Goal: Task Accomplishment & Management: Manage account settings

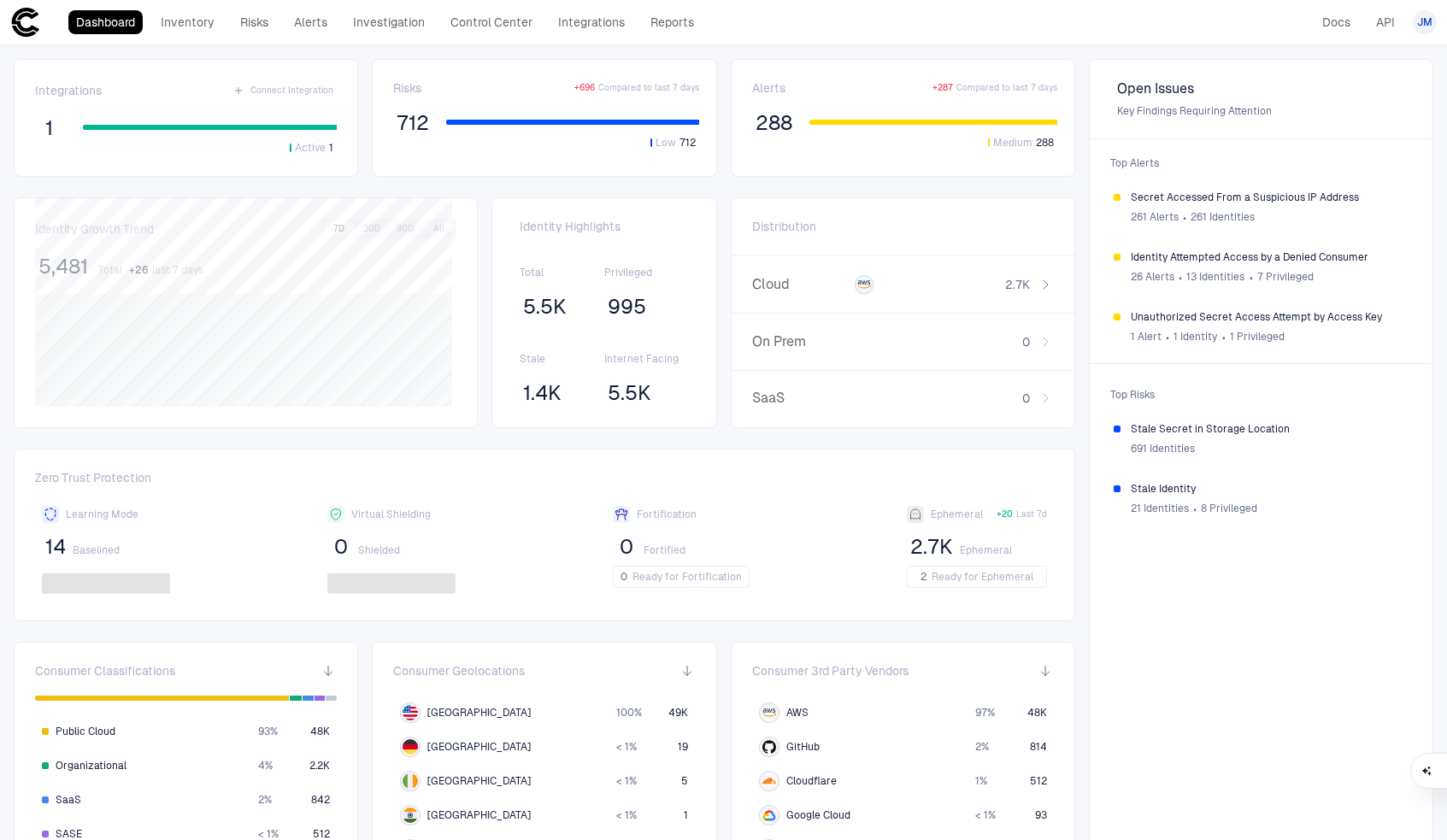
click at [22, 14] on icon at bounding box center [26, 22] width 28 height 29
click at [1414, 27] on div "JM" at bounding box center [1424, 22] width 24 height 24
click at [1372, 102] on li "Admin Settings" at bounding box center [1348, 109] width 156 height 28
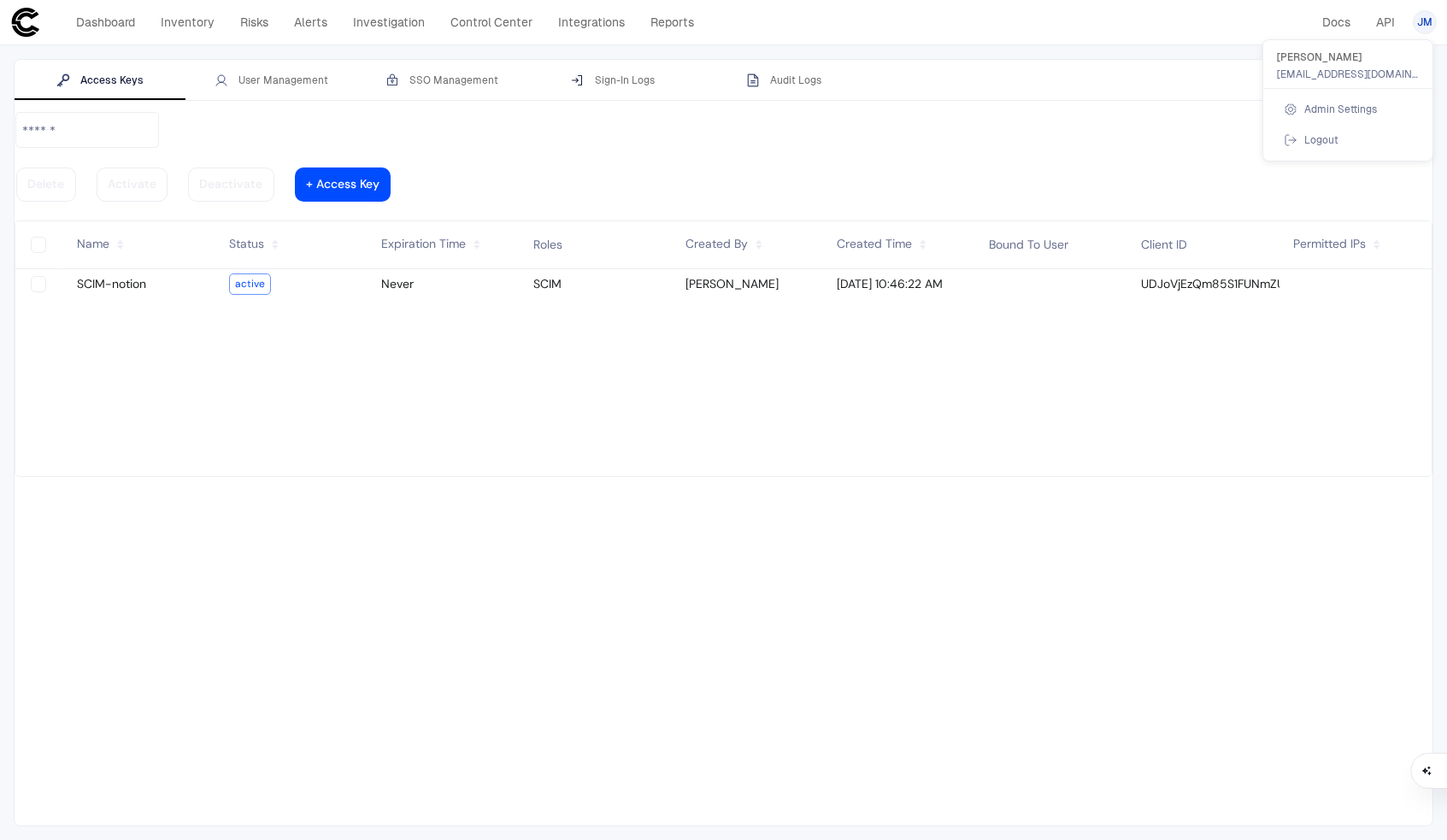
click at [261, 79] on div at bounding box center [724, 420] width 1447 height 840
click at [264, 78] on div "User Management" at bounding box center [271, 80] width 114 height 13
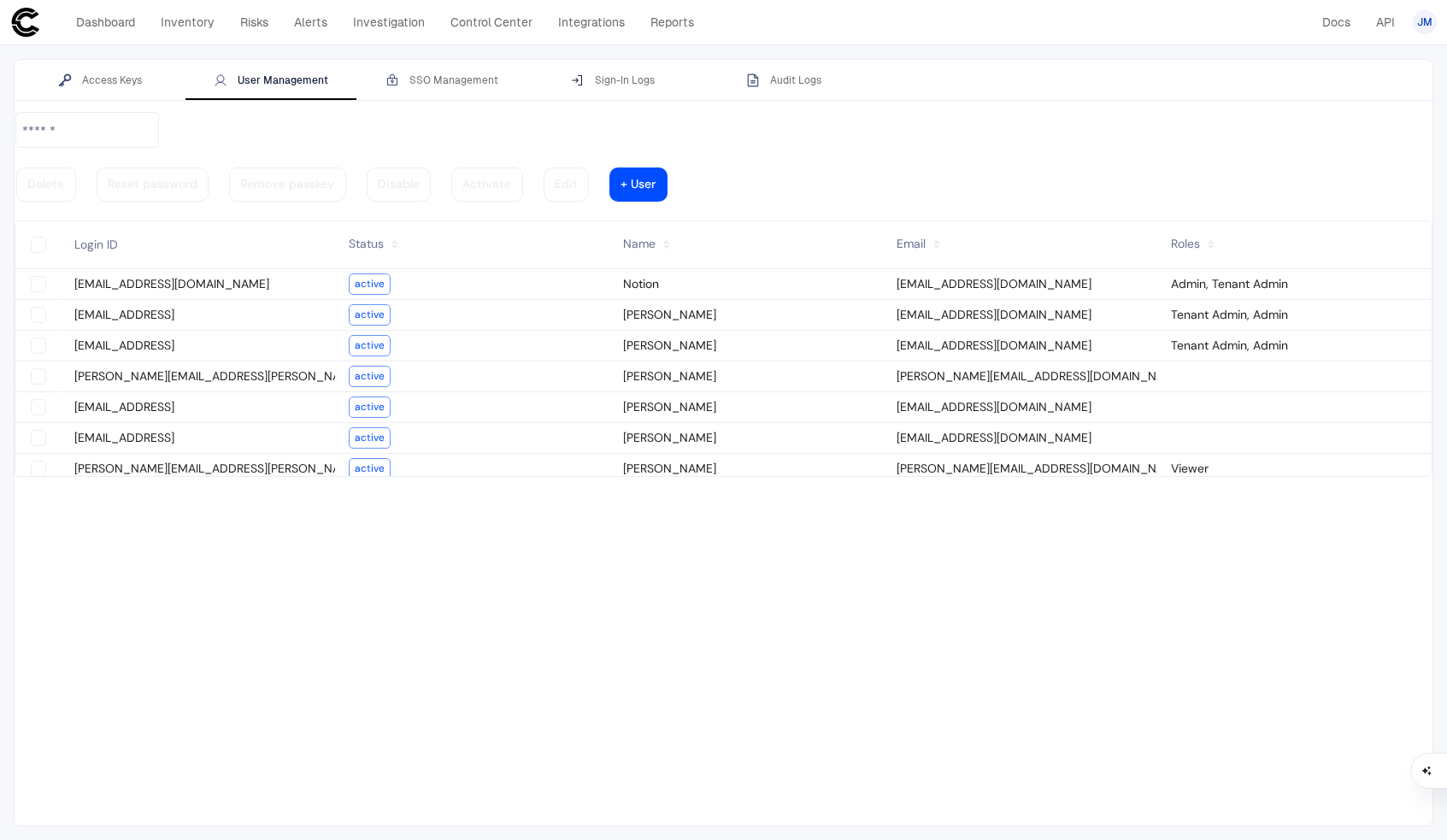
type vaadin-text-field "on"
type descope-checkbox "true"
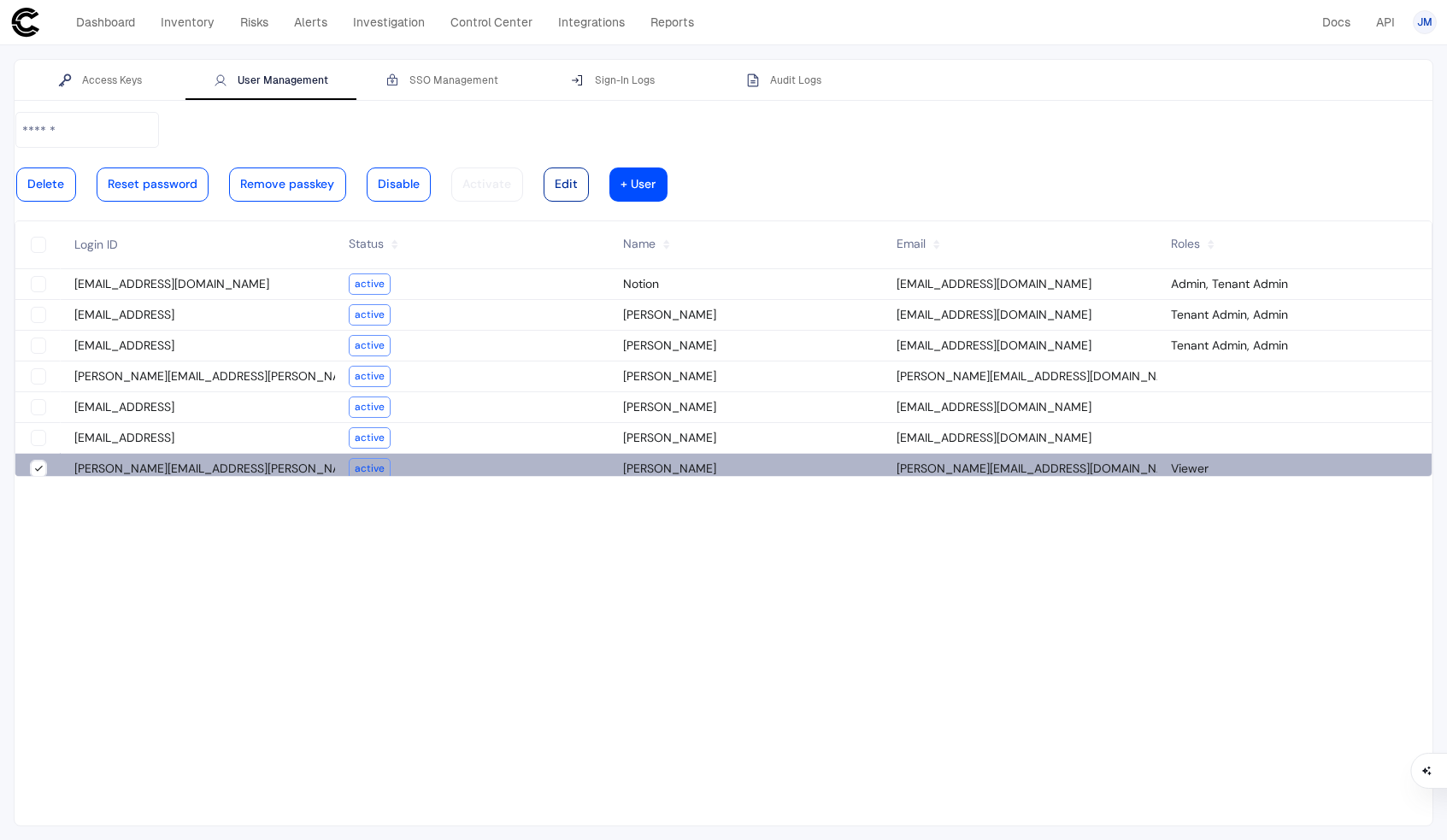
type descope-boolean-field-internal "true"
click at [590, 168] on vaadin-button "Edit" at bounding box center [567, 185] width 46 height 34
type input "**********"
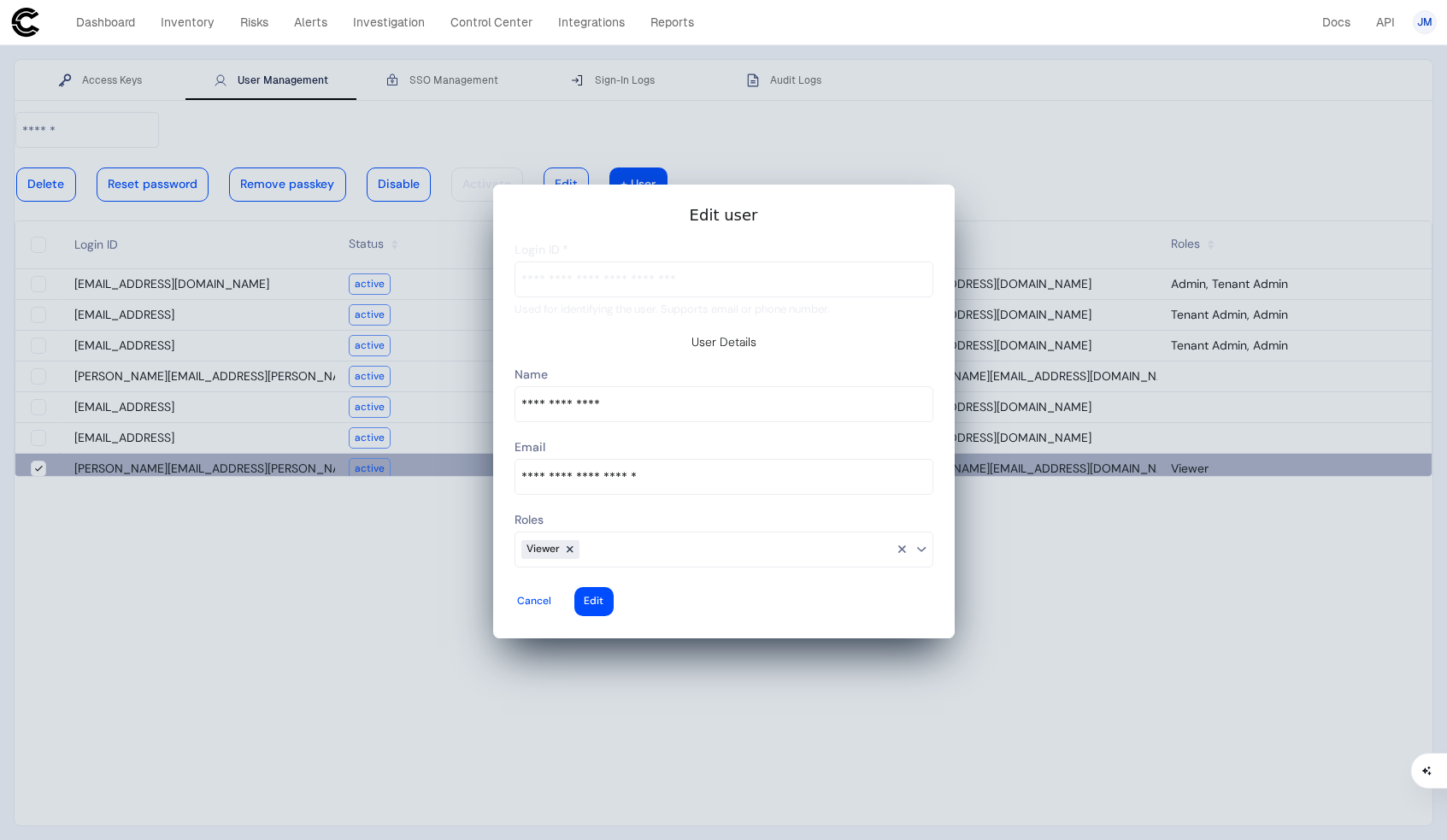
click at [572, 540] on div at bounding box center [570, 550] width 20 height 20
click at [0, 0] on div at bounding box center [0, 0] width 0 height 0
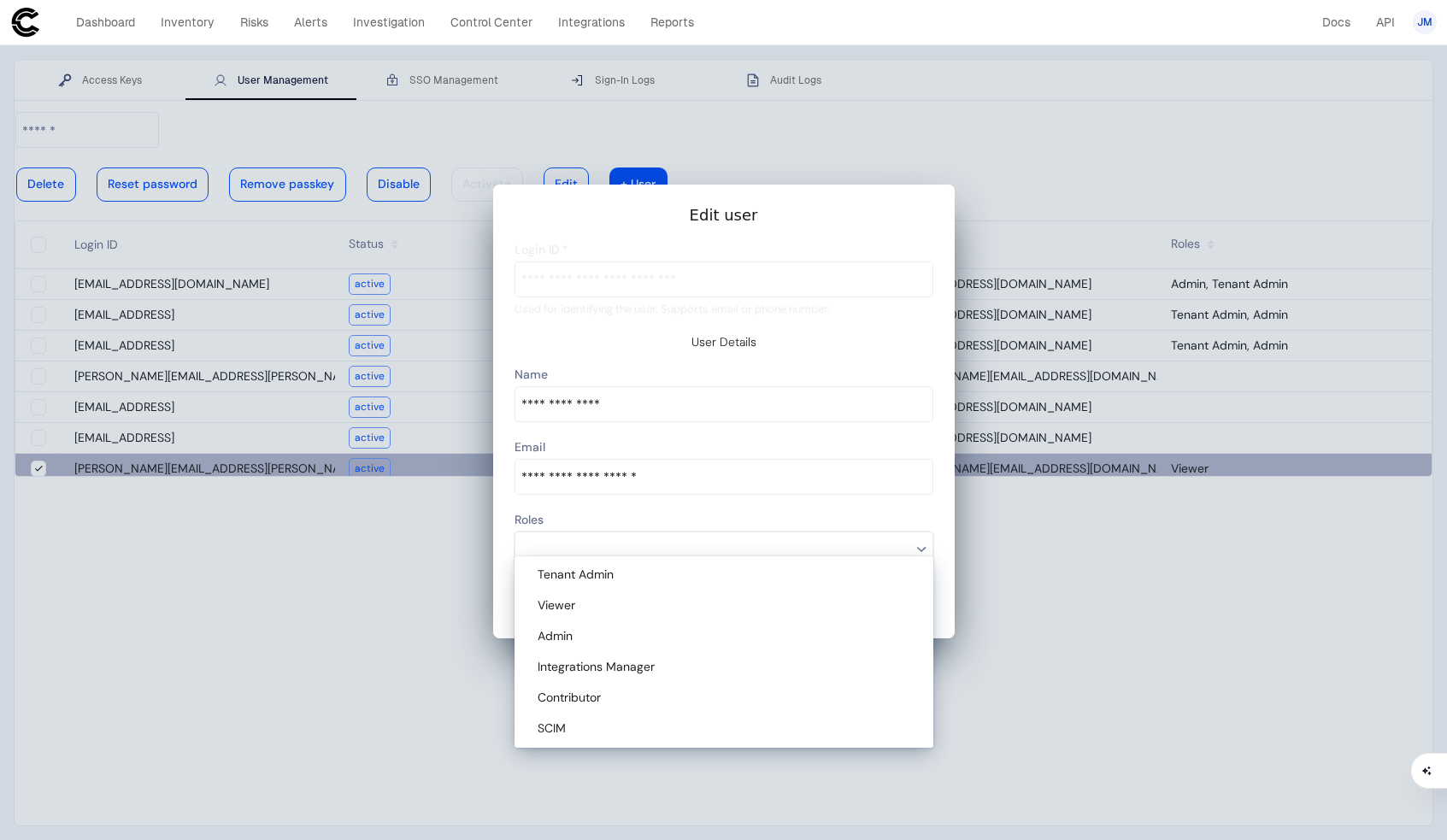
click at [802, 578] on div "Tenant Admin" at bounding box center [726, 576] width 379 height 15
click at [779, 542] on input at bounding box center [753, 549] width 280 height 22
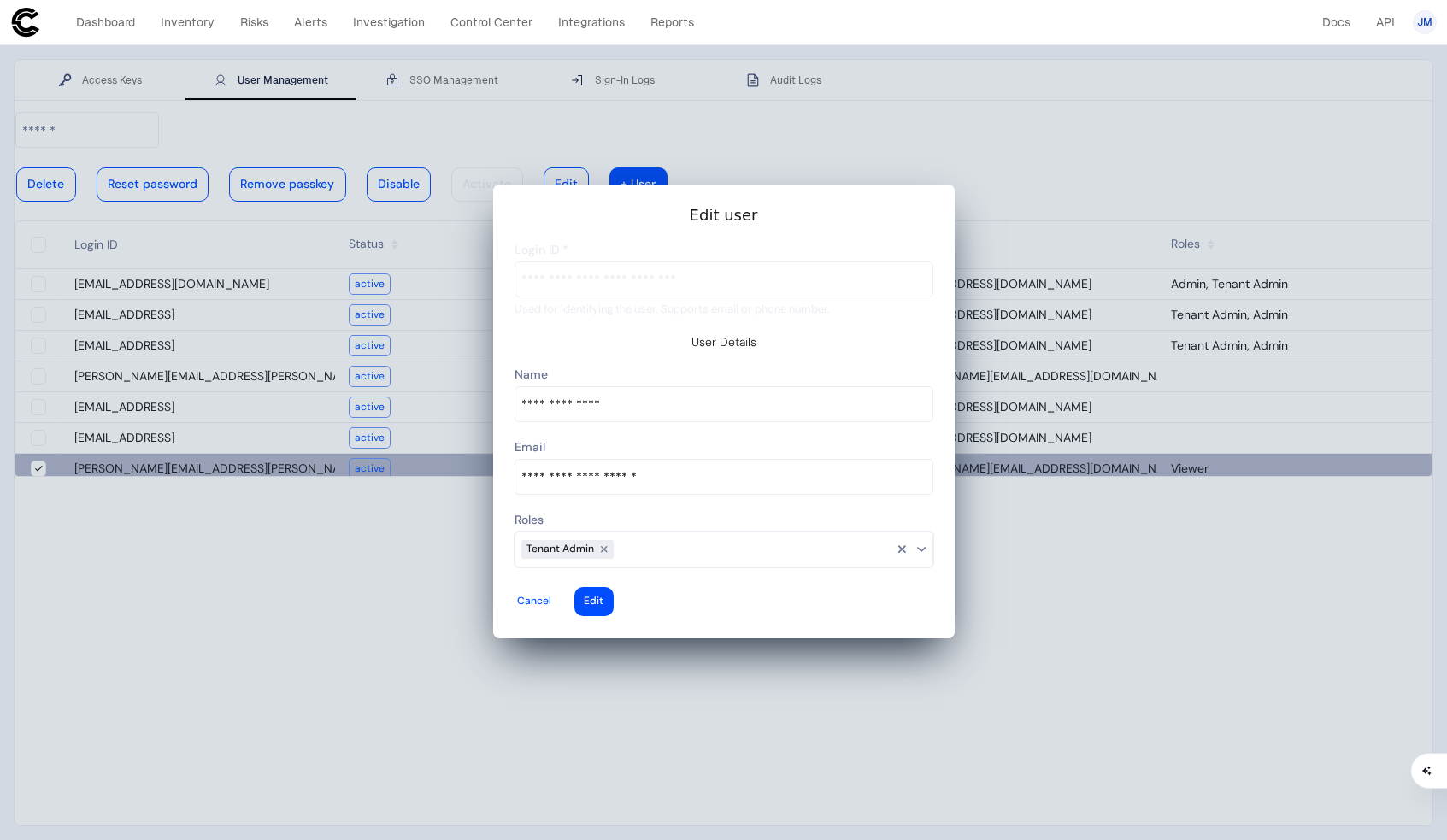
click at [0, 0] on div at bounding box center [0, 0] width 0 height 0
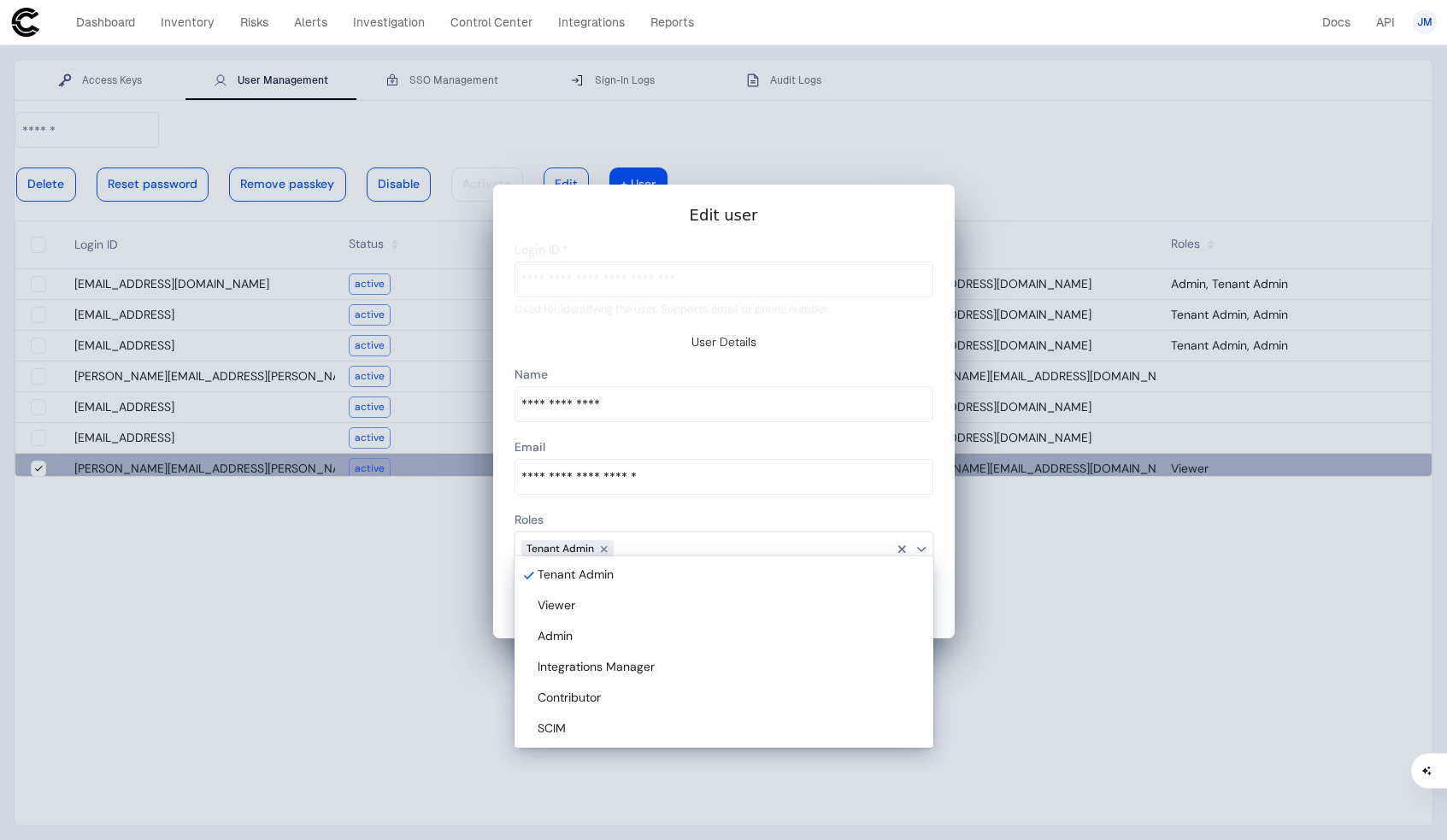
click at [692, 625] on vaadin-multi-select-combo-box-item "Admin" at bounding box center [724, 637] width 412 height 31
click at [0, 0] on div at bounding box center [0, 0] width 0 height 0
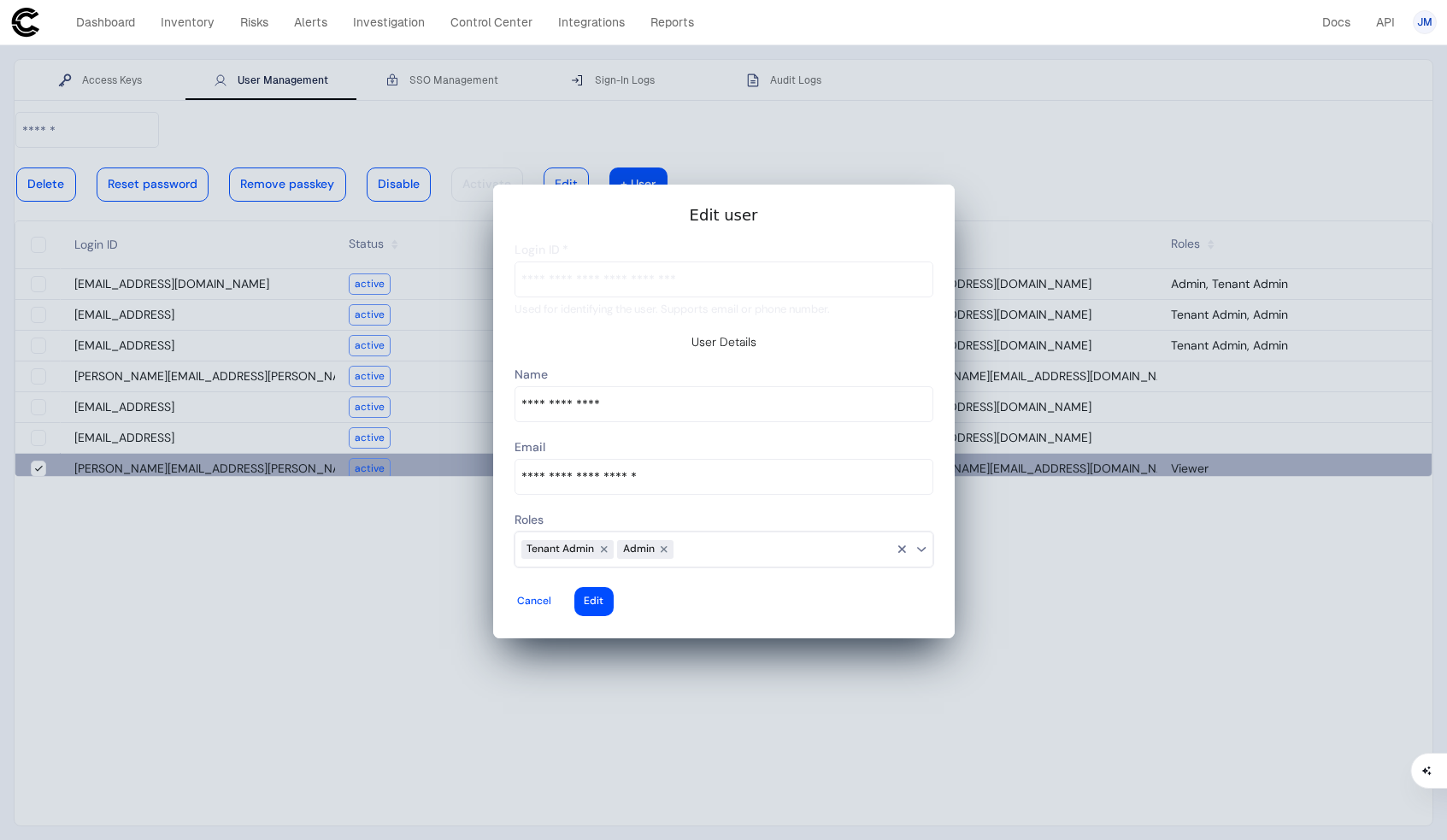
click at [780, 544] on input at bounding box center [784, 549] width 220 height 22
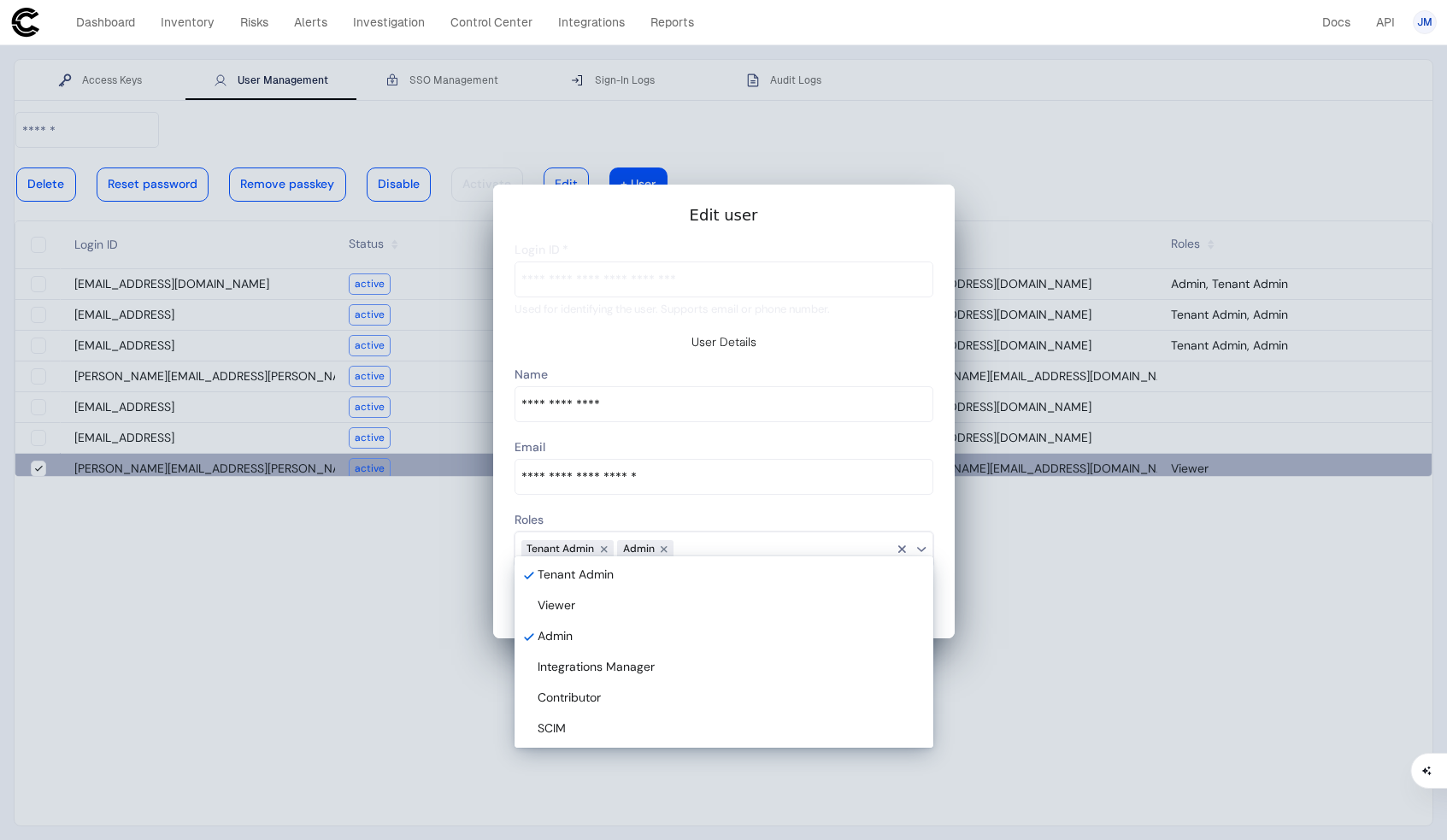
click at [780, 544] on input at bounding box center [784, 549] width 220 height 22
click at [0, 0] on div at bounding box center [0, 0] width 0 height 0
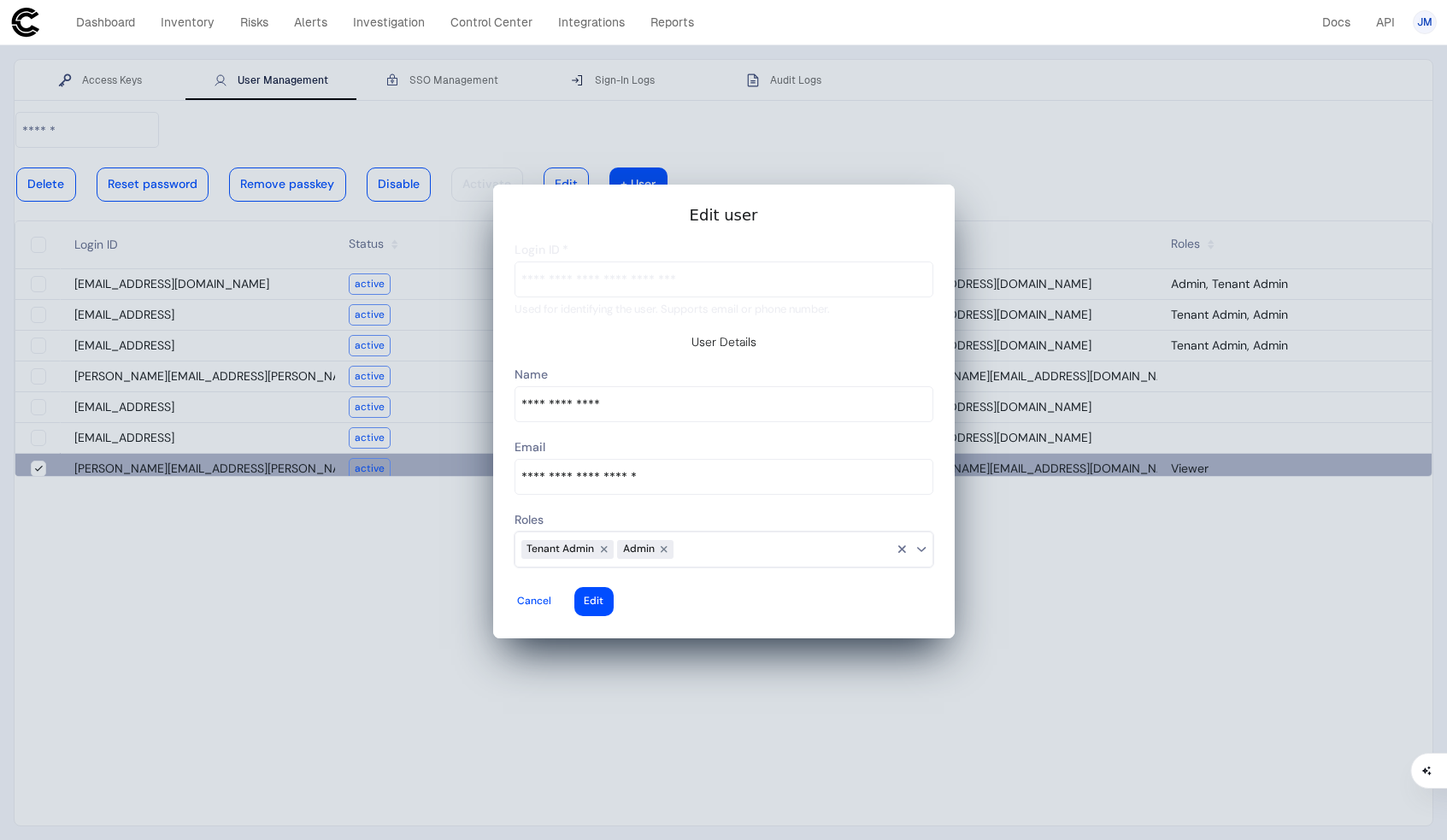
click at [0, 0] on slot "Cancel Edit" at bounding box center [0, 0] width 0 height 0
click at [0, 0] on div at bounding box center [0, 0] width 0 height 0
click at [667, 540] on div at bounding box center [664, 550] width 20 height 20
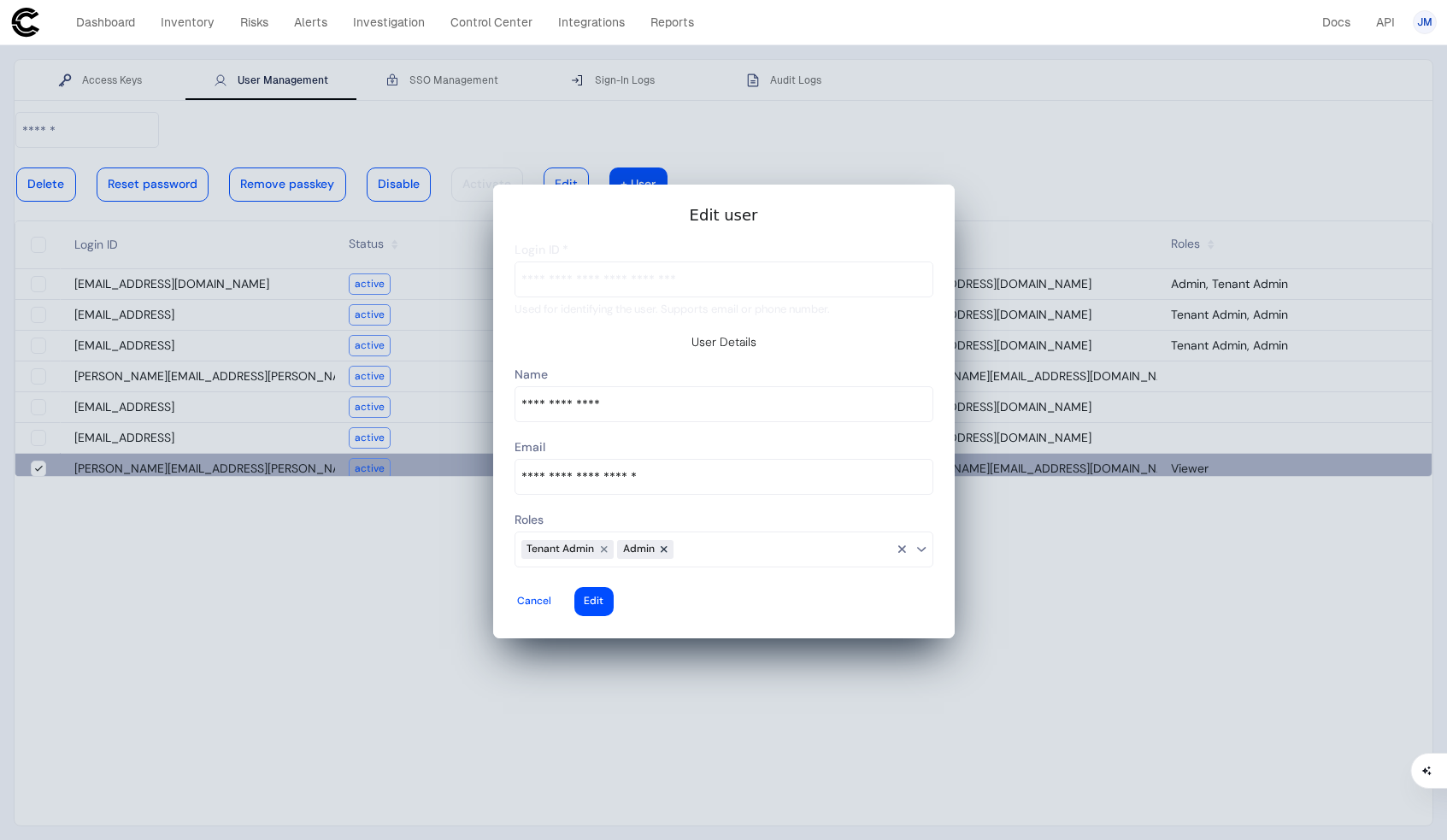
type descope-multi-select-combo-box "Tenant Admin"
click at [601, 540] on div at bounding box center [603, 550] width 20 height 20
click at [552, 598] on div at bounding box center [535, 601] width 34 height 7
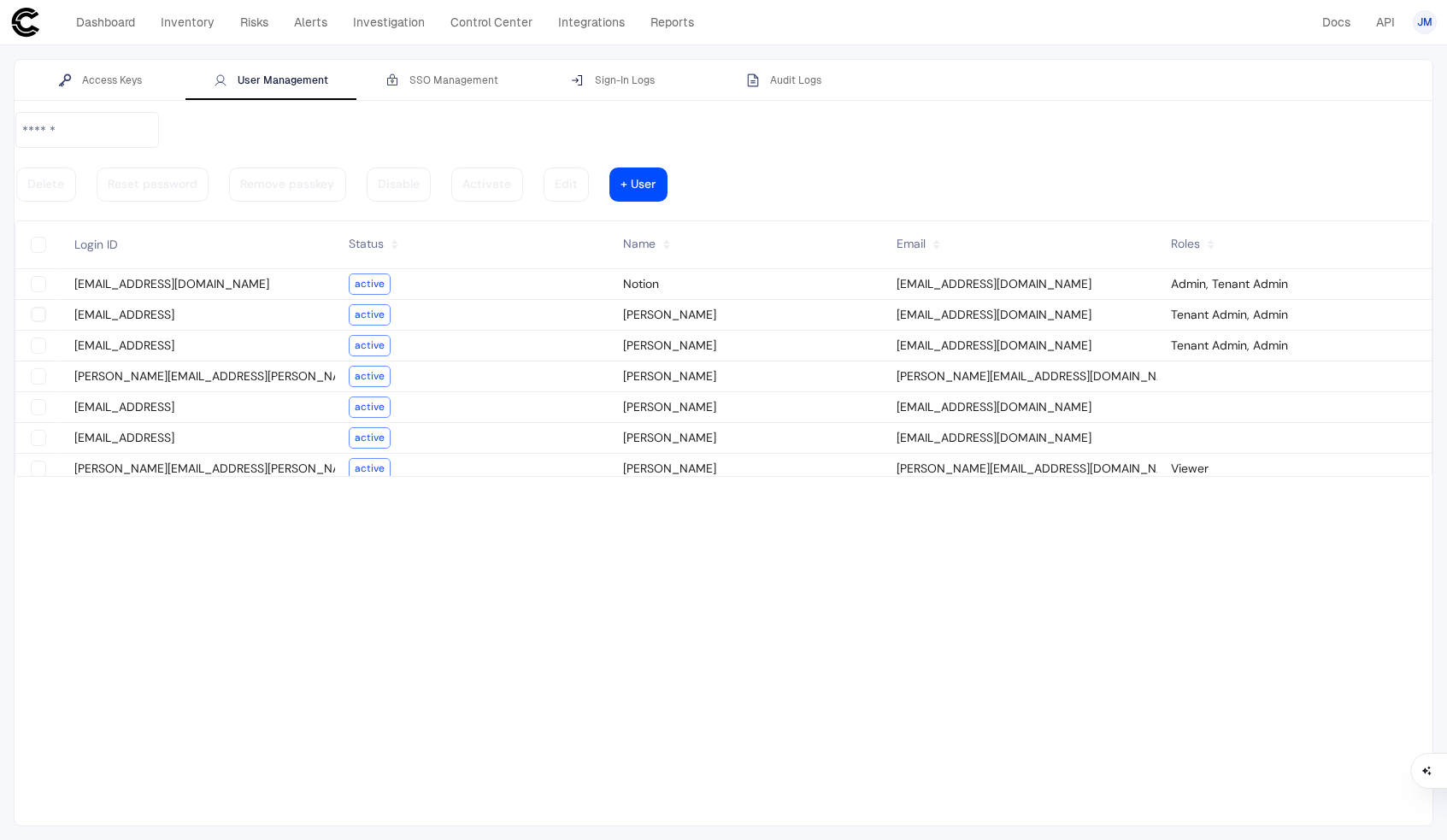
type vaadin-text-field "on"
type descope-checkbox "true"
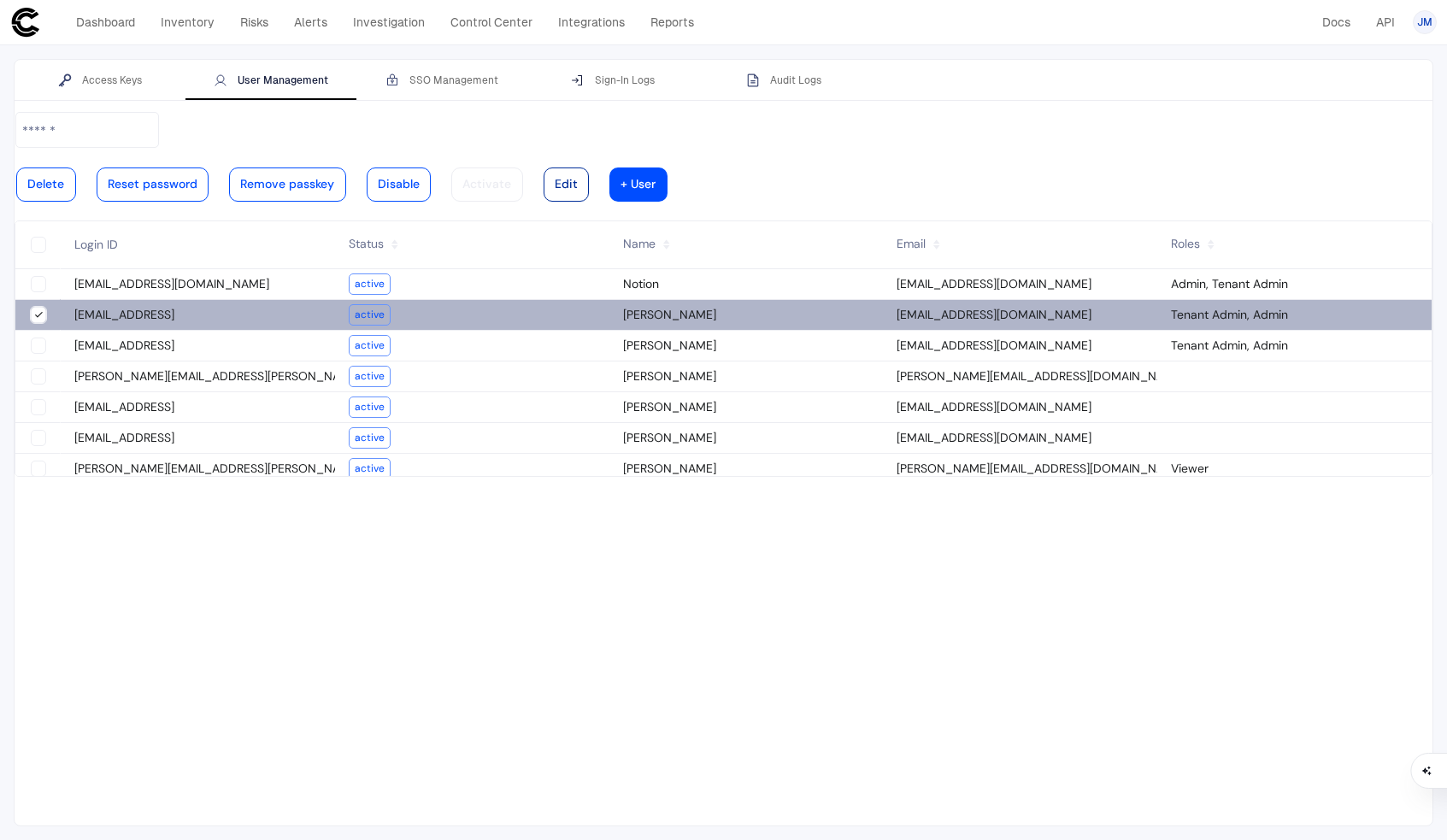
type descope-boolean-field-internal "true"
click at [577, 180] on div at bounding box center [566, 184] width 23 height 9
type input "**********"
type input "*********"
type input "**********"
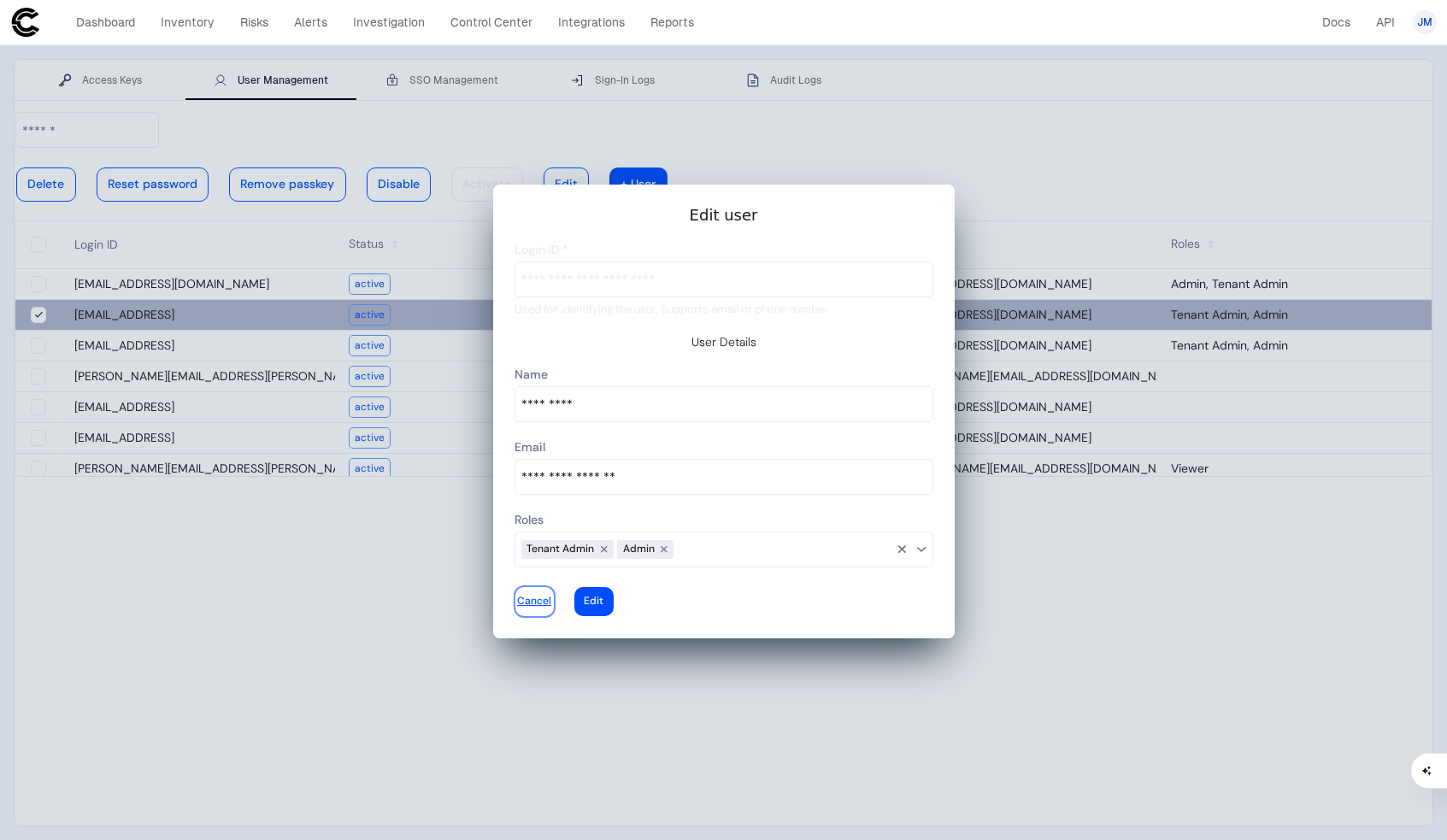
click at [552, 598] on div at bounding box center [535, 601] width 34 height 7
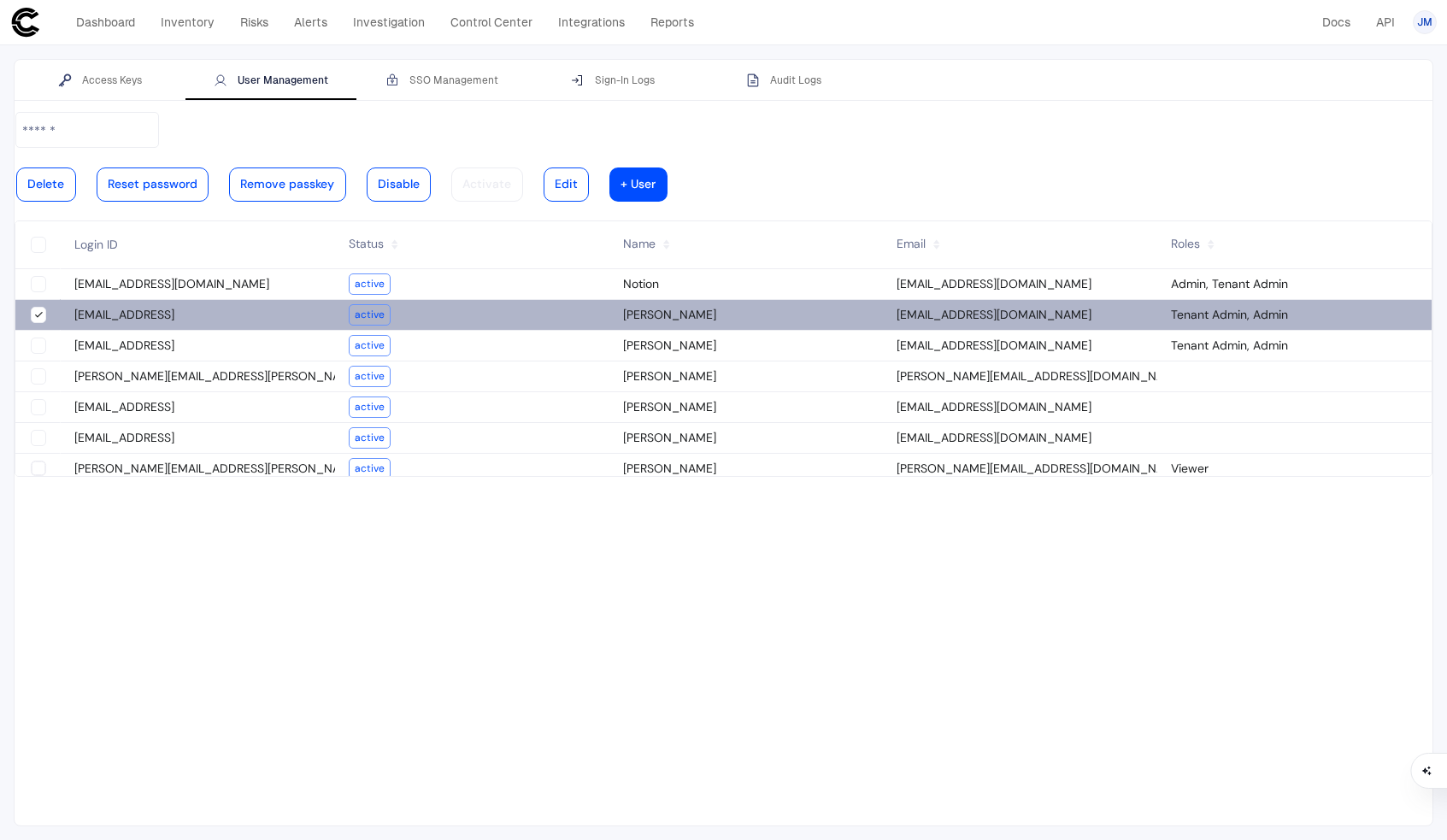
type descope-checkbox "true"
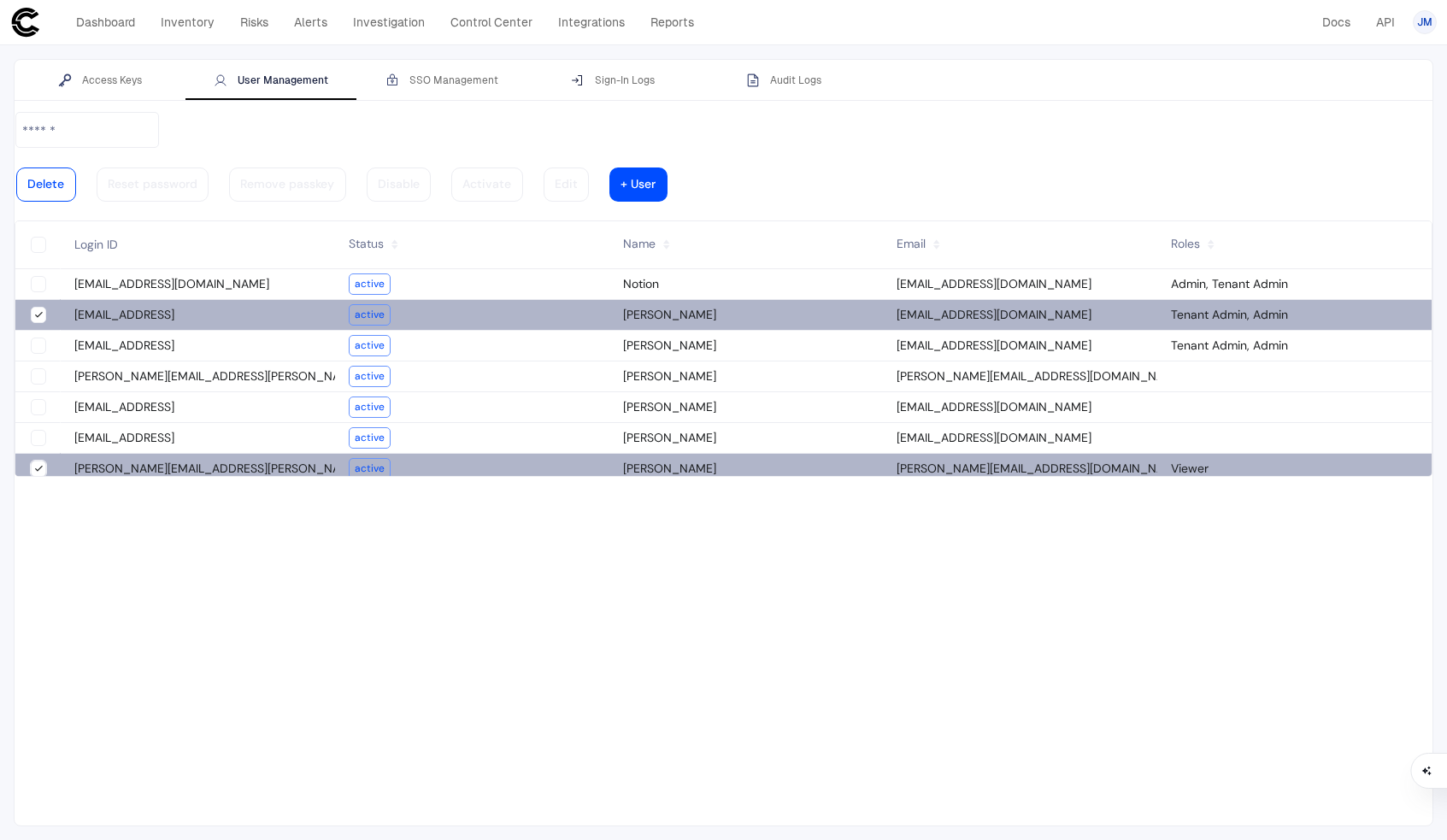
type descope-boolean-field-internal "true"
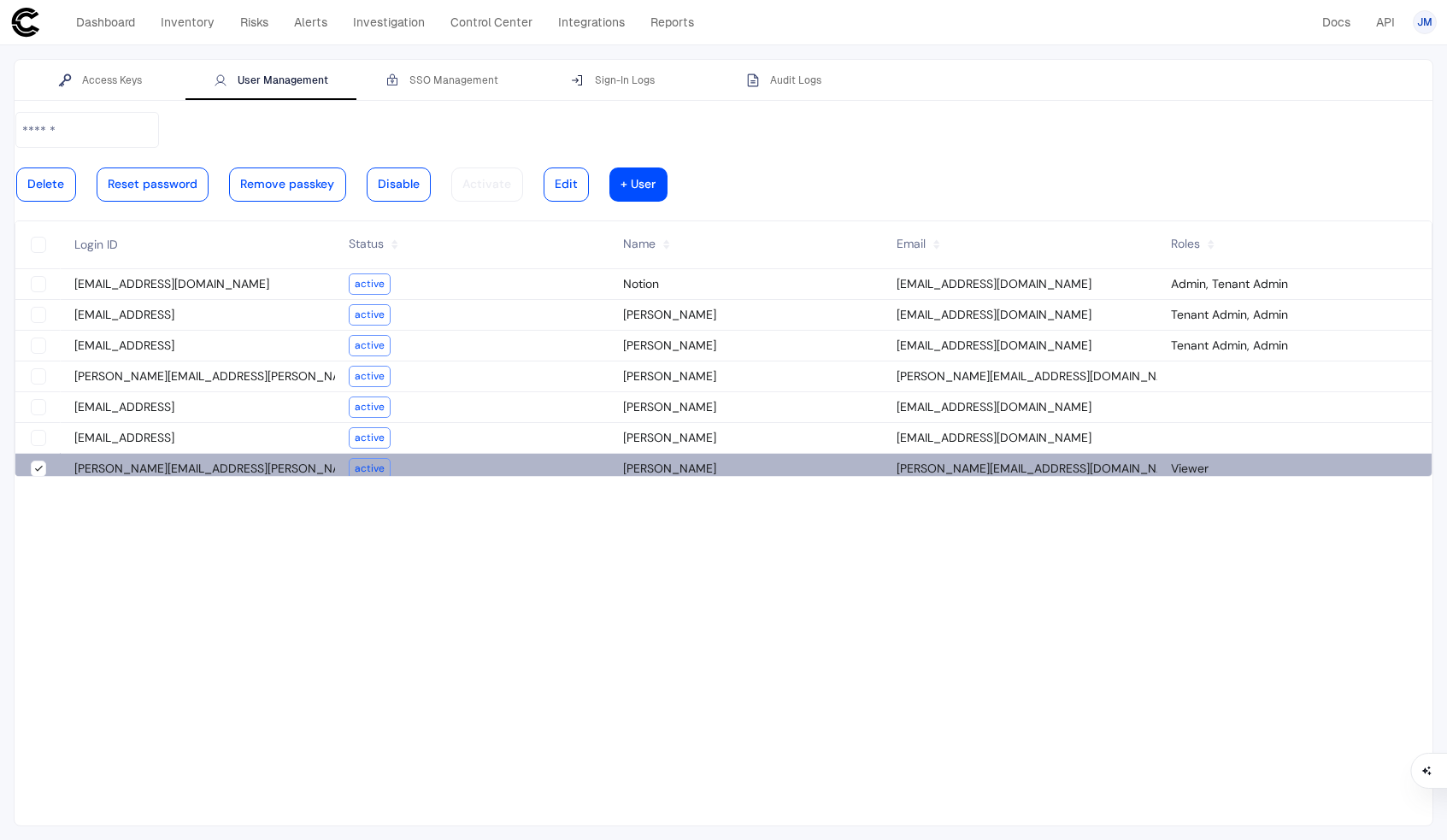
click at [324, 149] on slot "Delete Reset password Remove passkey Disable Activate Edit + User" at bounding box center [724, 157] width 1418 height 93
click at [577, 180] on div at bounding box center [566, 184] width 23 height 9
type input "**********"
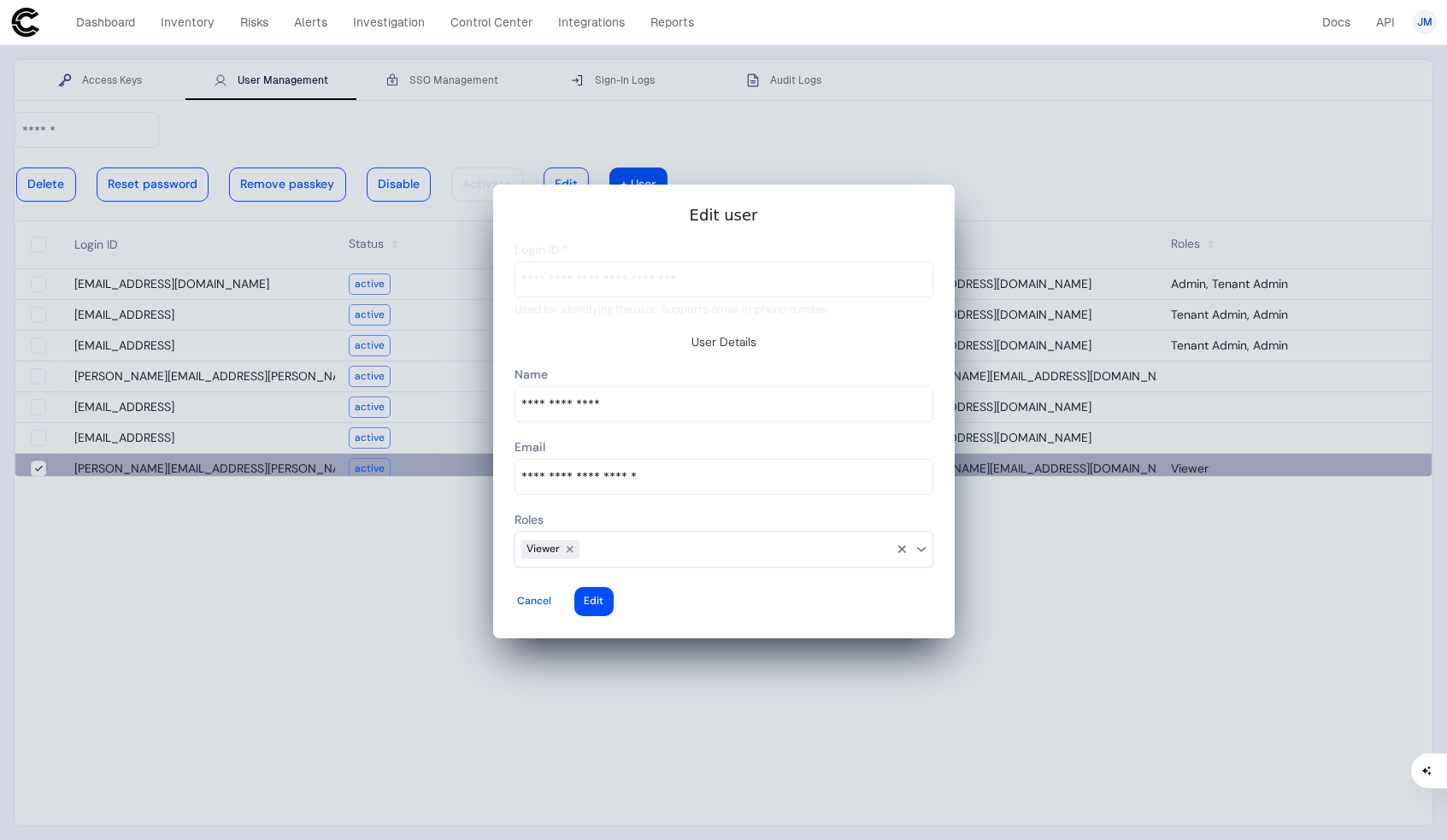
click at [765, 538] on input at bounding box center [736, 549] width 314 height 22
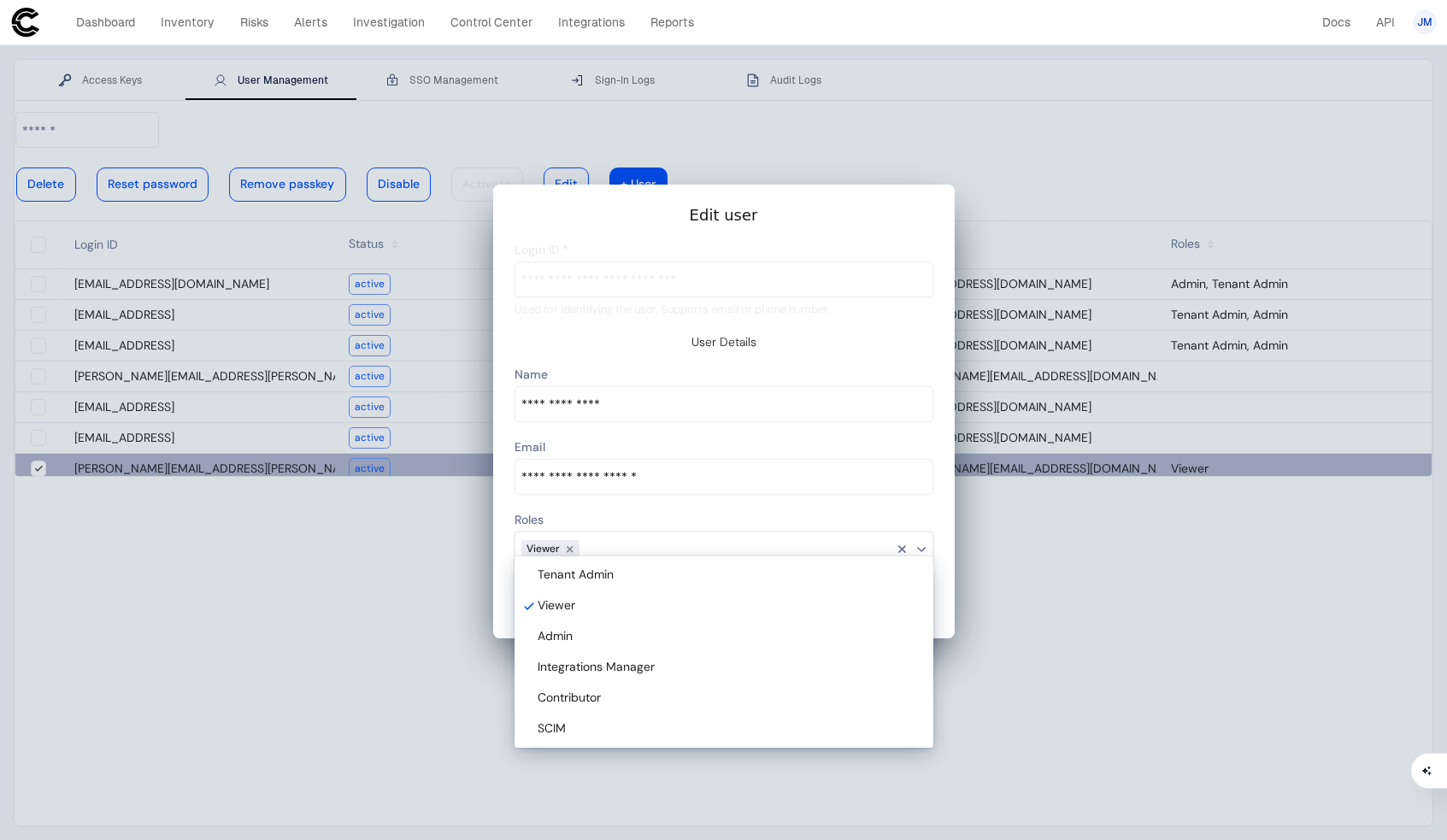
click at [711, 565] on vaadin-multi-select-combo-box-item "Tenant Admin" at bounding box center [724, 576] width 412 height 31
click at [610, 625] on vaadin-multi-select-combo-box-item "Admin" at bounding box center [724, 637] width 412 height 31
click at [569, 540] on div at bounding box center [570, 550] width 20 height 20
type descope-multi-select-combo-box "Tenant Admin,Admin"
click at [784, 484] on input "**********" at bounding box center [724, 477] width 417 height 34
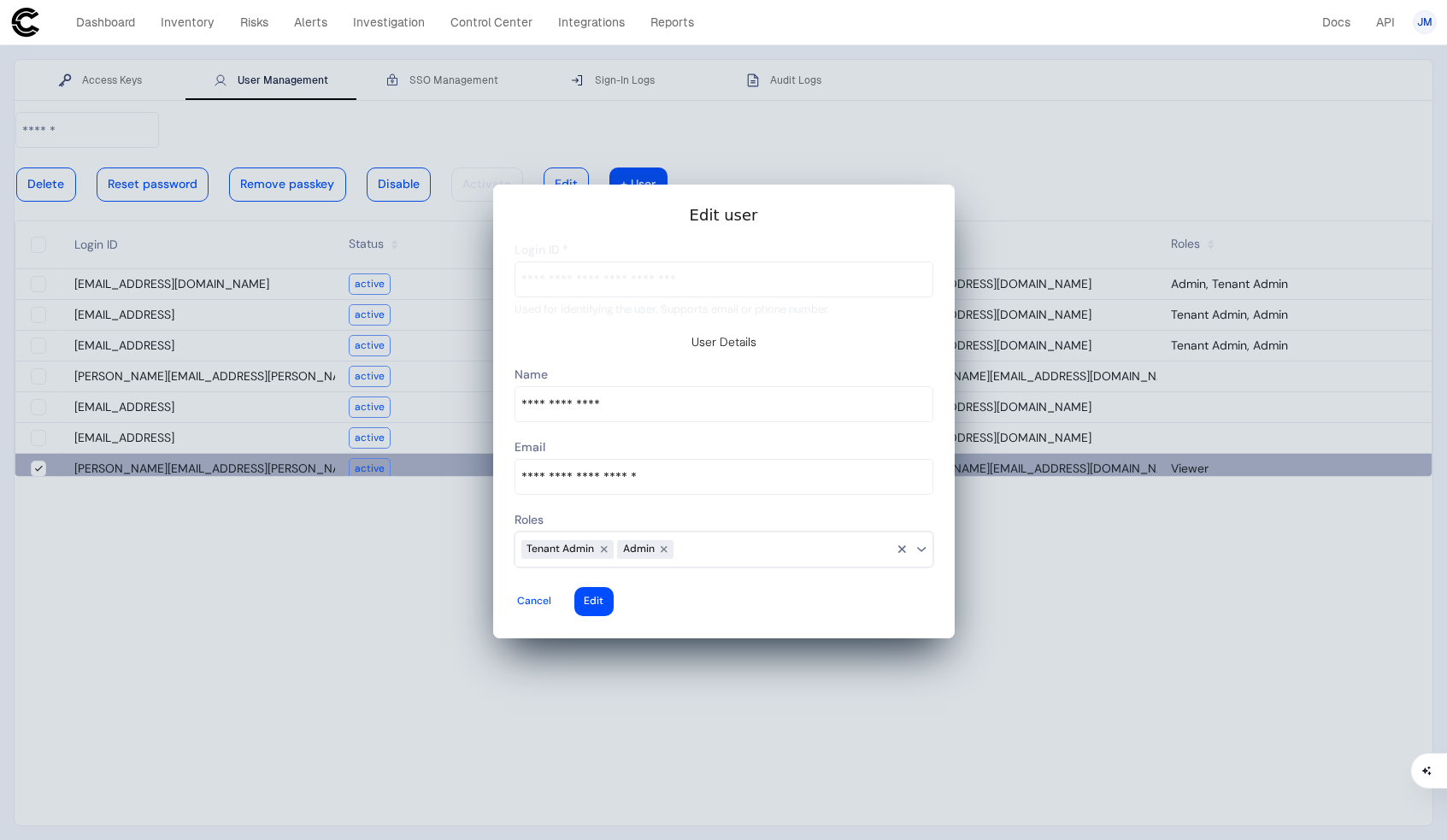
click at [0, 0] on slot "Edit user" at bounding box center [0, 0] width 0 height 0
click at [614, 590] on vaadin-button "Edit" at bounding box center [594, 601] width 39 height 29
